Goal: Transaction & Acquisition: Book appointment/travel/reservation

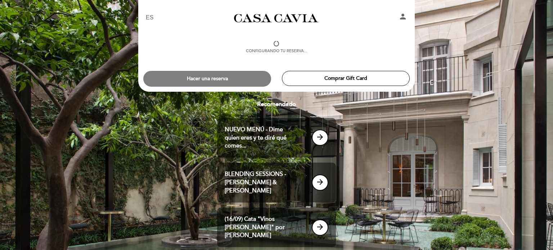
select select "es"
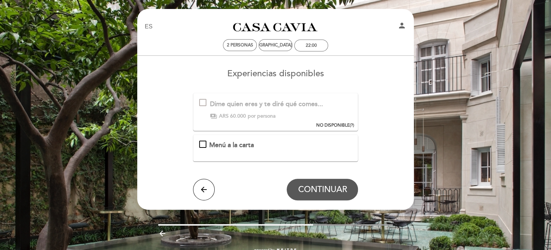
click at [245, 142] on span "Menú a la carta" at bounding box center [231, 145] width 45 height 8
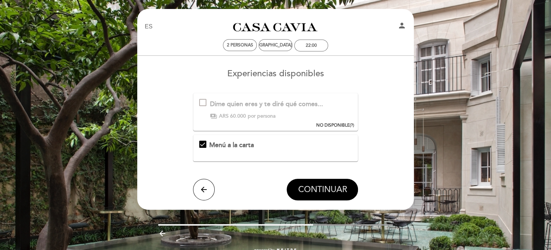
click at [324, 191] on span "CONTINUAR" at bounding box center [322, 190] width 49 height 10
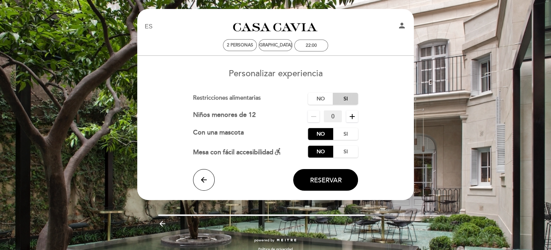
click at [344, 98] on label "Si" at bounding box center [345, 99] width 25 height 12
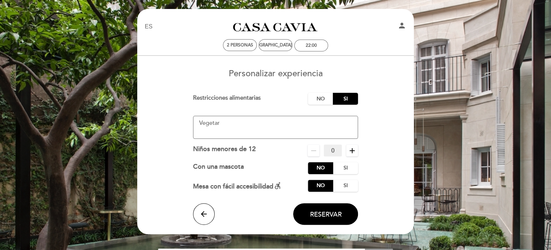
click at [223, 128] on textarea at bounding box center [275, 127] width 165 height 23
type textarea "V"
type textarea "Yo soy vegetariana, el no"
click at [390, 184] on form "Cargo por servicio : 0 % Nothing selected 0 % 15 % 18 % 20 % Restricciones alim…" at bounding box center [275, 159] width 267 height 132
click at [337, 216] on span "Reservar" at bounding box center [326, 214] width 32 height 8
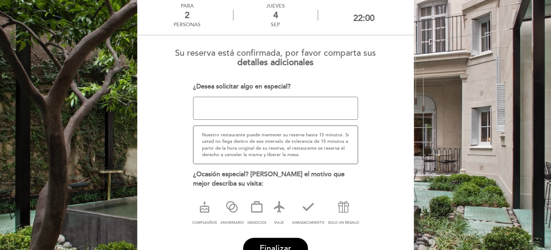
scroll to position [78, 0]
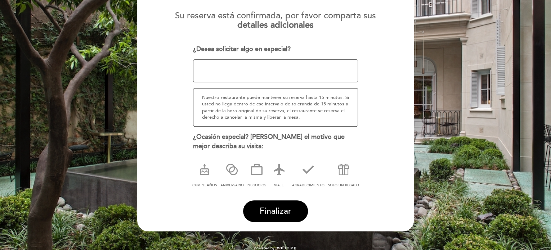
click at [305, 206] on button "Finalizar" at bounding box center [275, 212] width 65 height 22
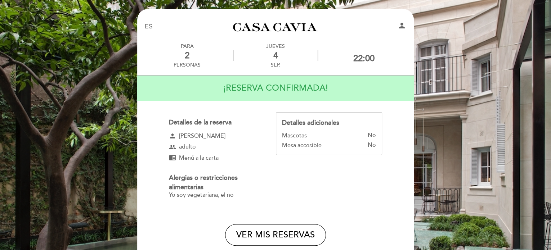
scroll to position [65, 0]
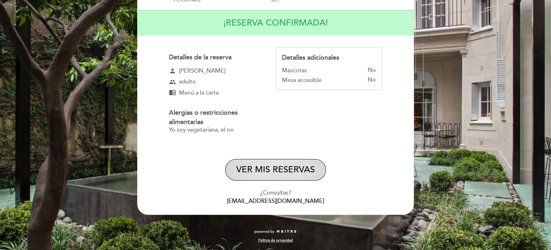
click at [291, 179] on button "VER MIS RESERVAS" at bounding box center [275, 170] width 101 height 22
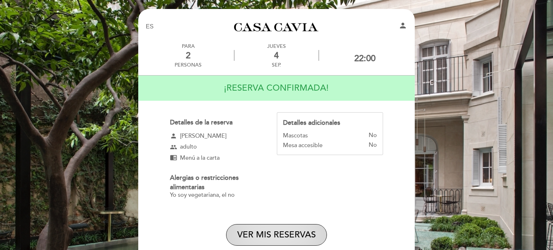
select select "es"
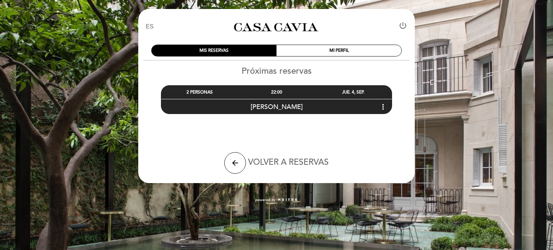
click at [276, 22] on link "Casa Cavia" at bounding box center [277, 27] width 90 height 20
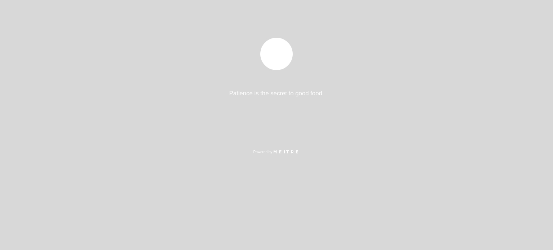
select select "es"
